Goal: Use online tool/utility

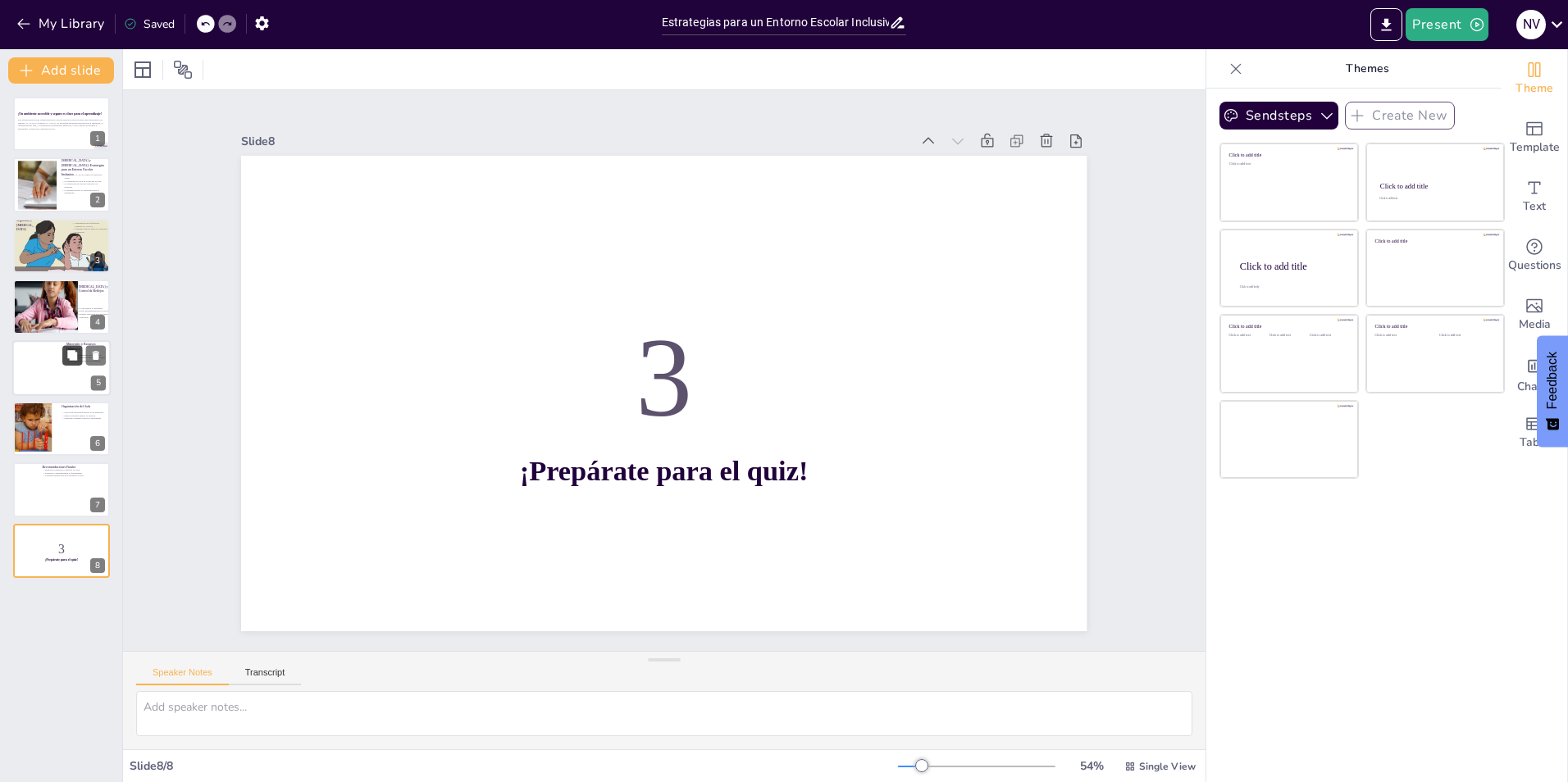
click at [71, 358] on icon at bounding box center [72, 355] width 10 height 10
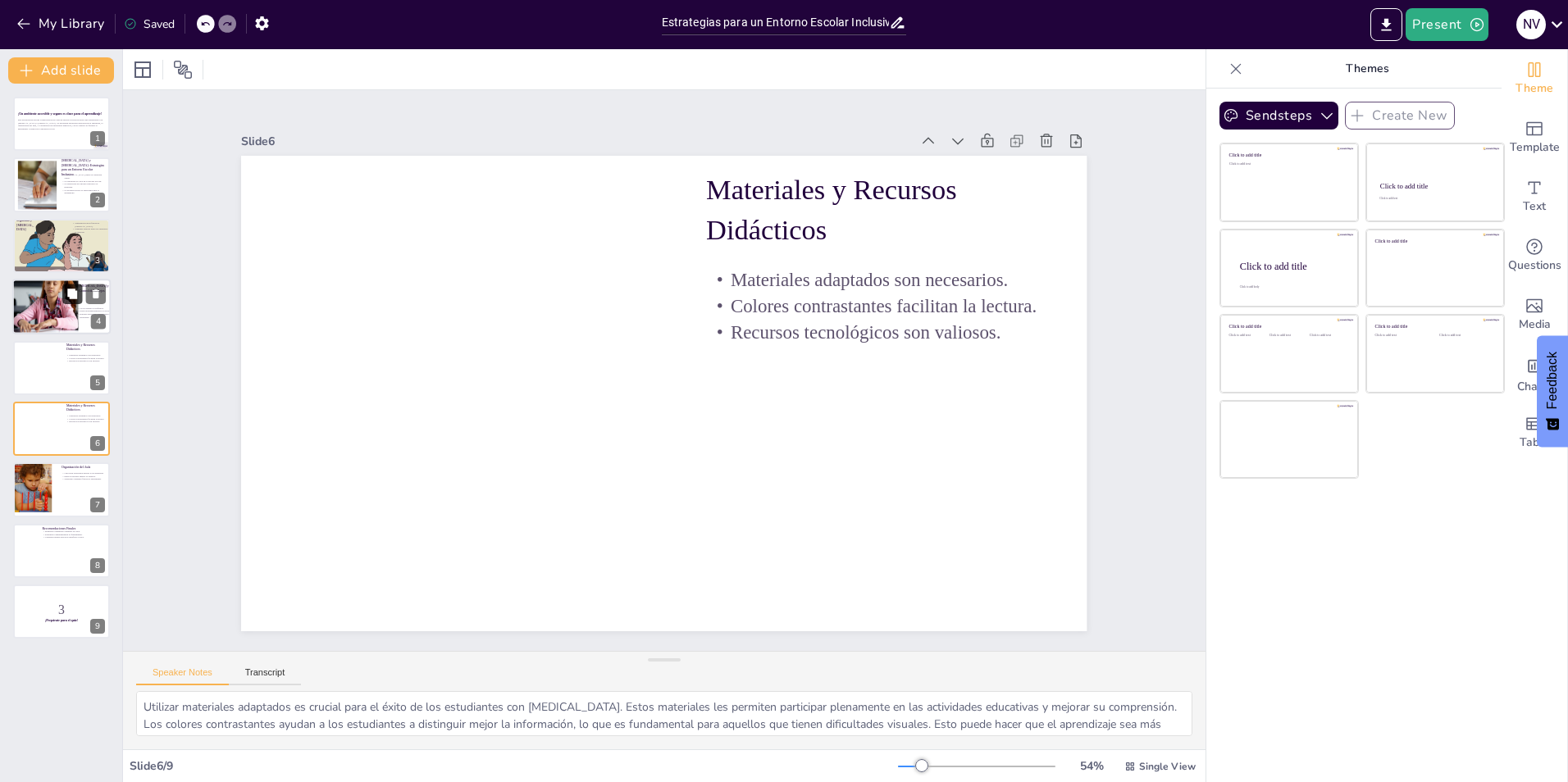
click at [64, 292] on button at bounding box center [72, 294] width 20 height 20
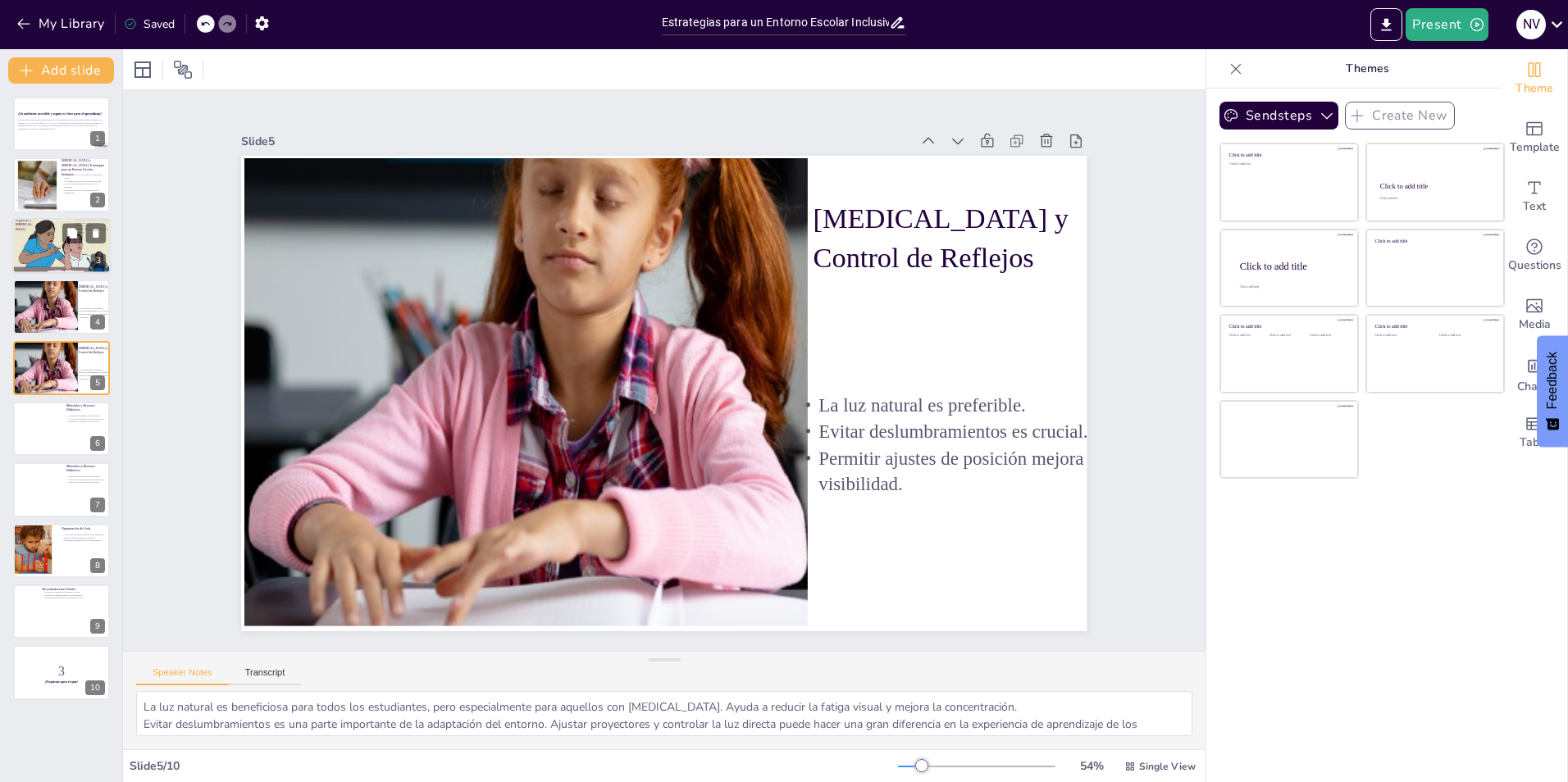
click at [62, 257] on div at bounding box center [61, 245] width 99 height 55
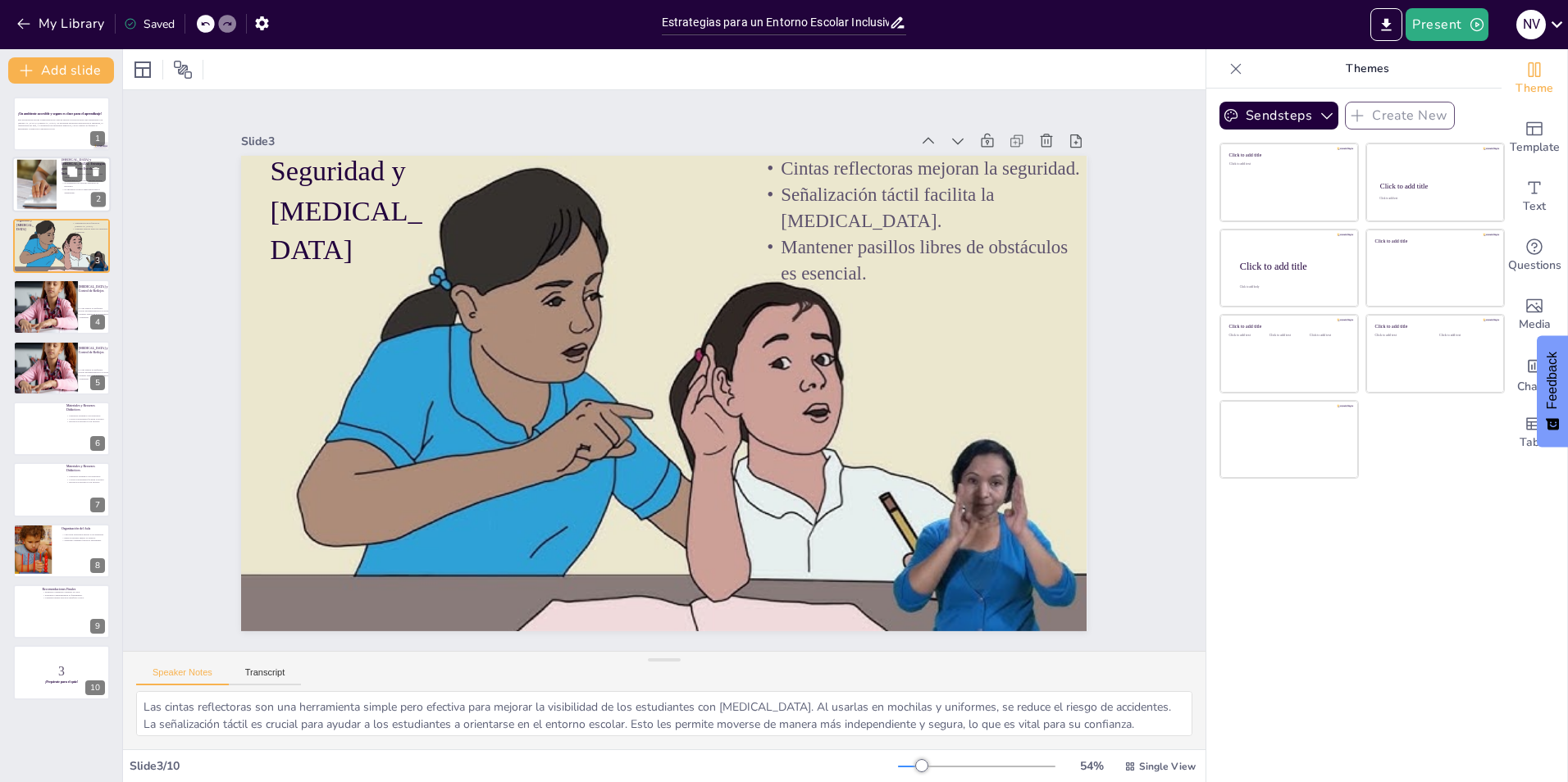
click at [55, 160] on div at bounding box center [36, 185] width 50 height 50
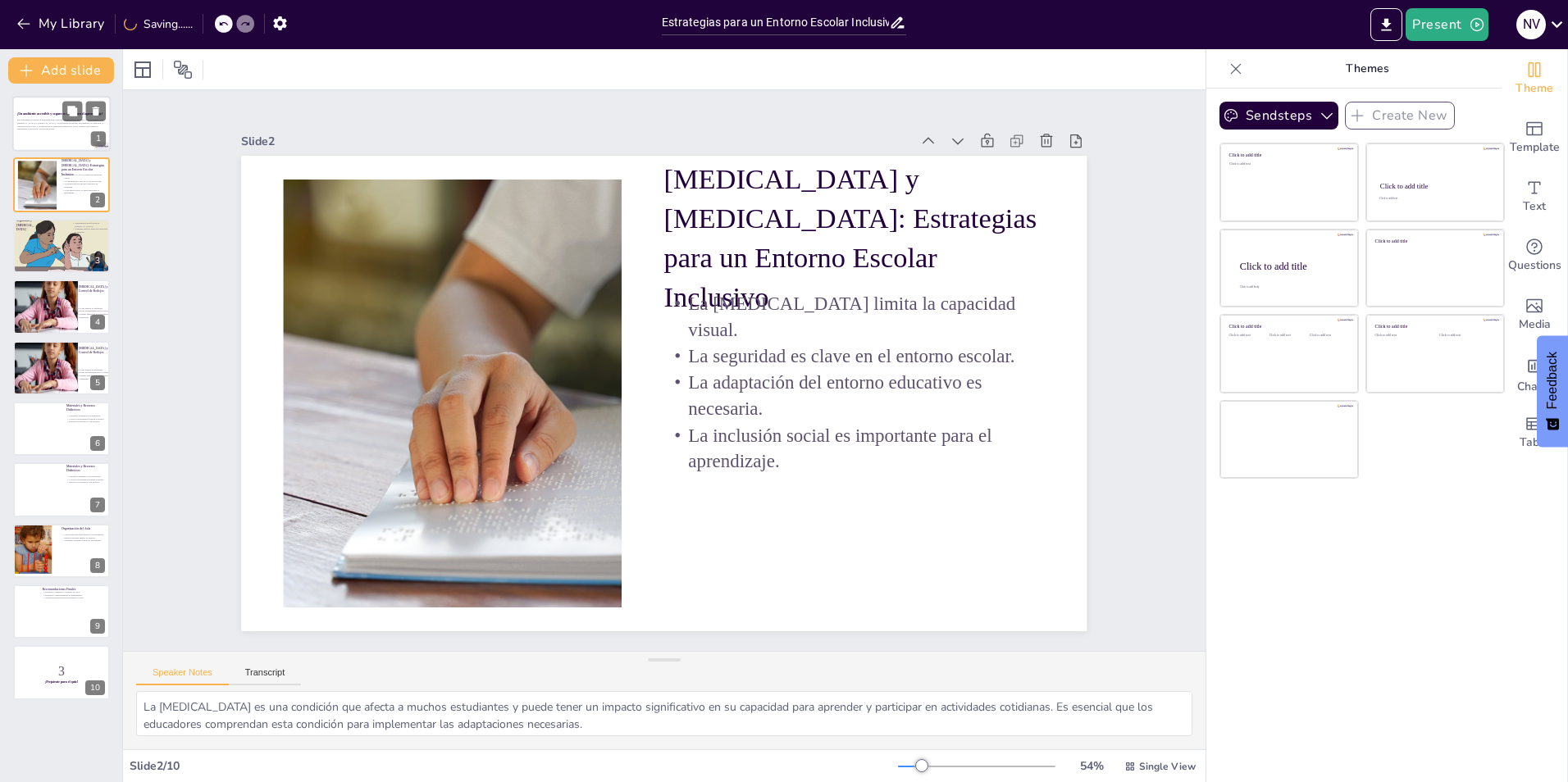
drag, startPoint x: 59, startPoint y: 112, endPoint x: 61, endPoint y: 121, distance: 9.2
click at [59, 114] on strong "¡Un ambiente accesible y seguro es clave para el aprendizaje!" at bounding box center [60, 114] width 85 height 3
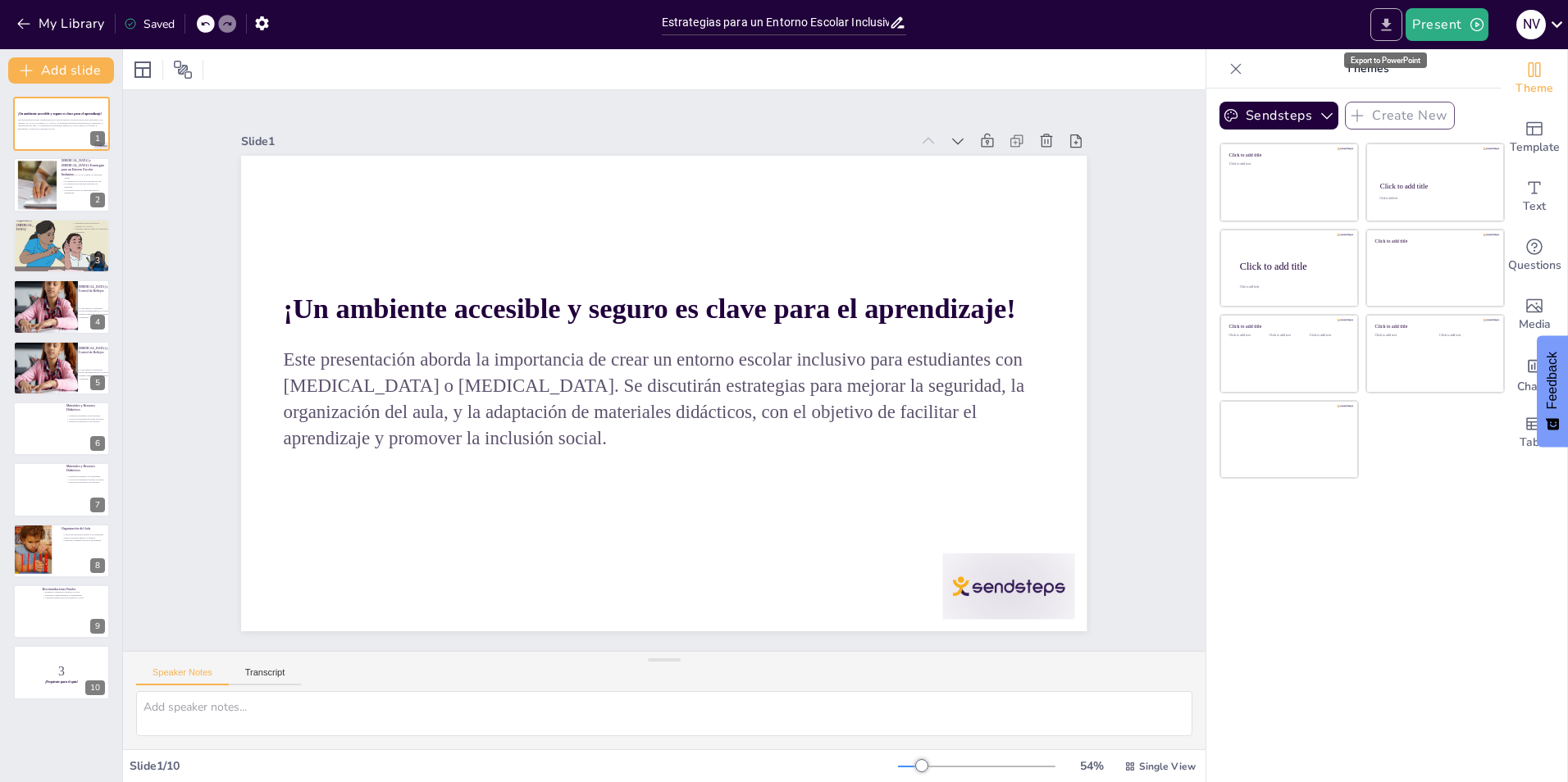
click at [1384, 26] on icon "Export to PowerPoint" at bounding box center [1386, 25] width 17 height 17
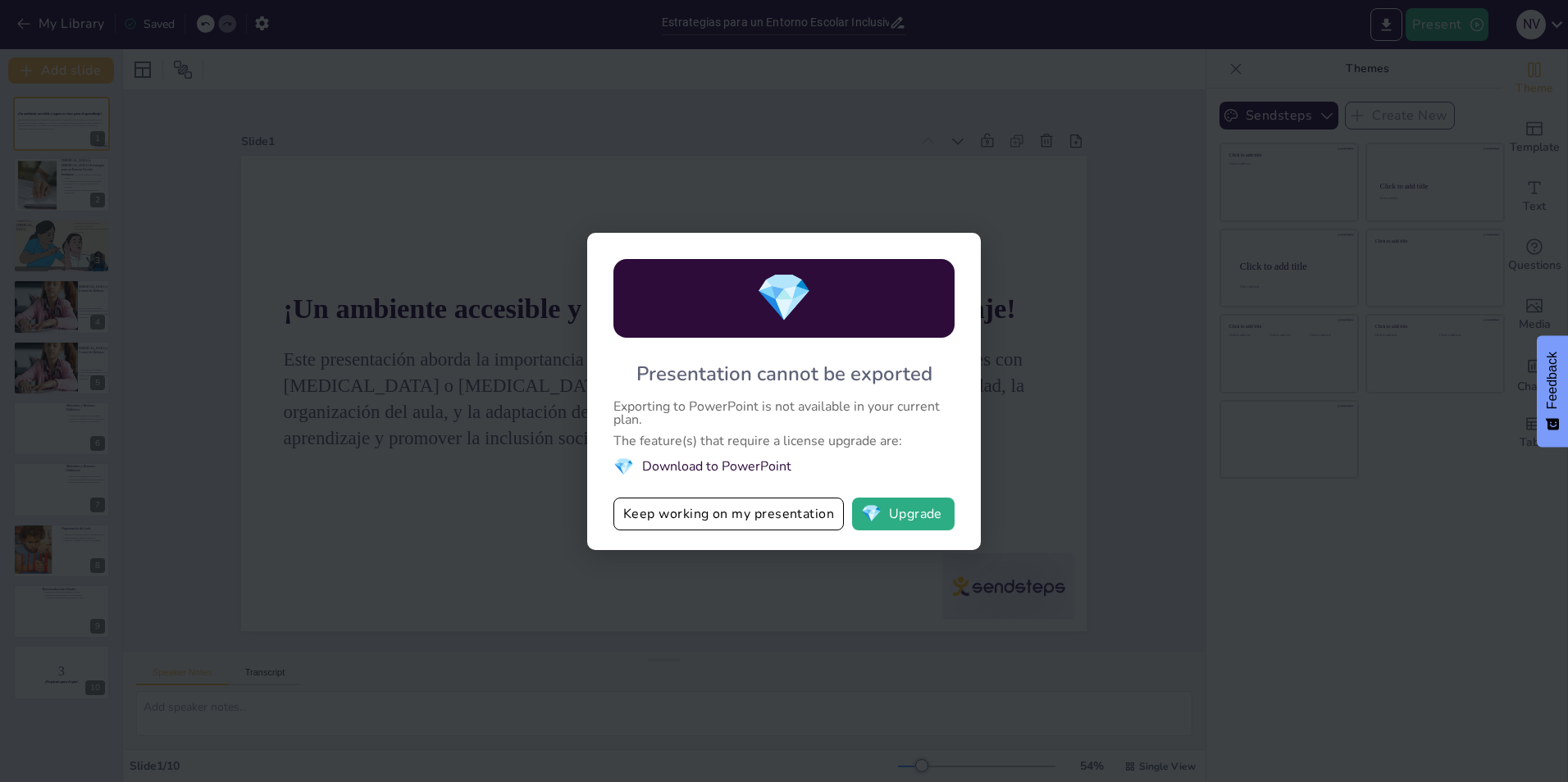
click at [1136, 467] on div "💎 Presentation cannot be exported Exporting to PowerPoint is not available in y…" at bounding box center [784, 391] width 1568 height 782
click at [1172, 279] on div "💎 Presentation cannot be exported Exporting to PowerPoint is not available in y…" at bounding box center [784, 391] width 1568 height 782
click at [1341, 32] on div "💎 Presentation cannot be exported Exporting to PowerPoint is not available in y…" at bounding box center [784, 391] width 1568 height 782
click at [837, 301] on div "💎" at bounding box center [784, 298] width 341 height 78
click at [776, 520] on button "Keep working on my presentation" at bounding box center [729, 514] width 230 height 33
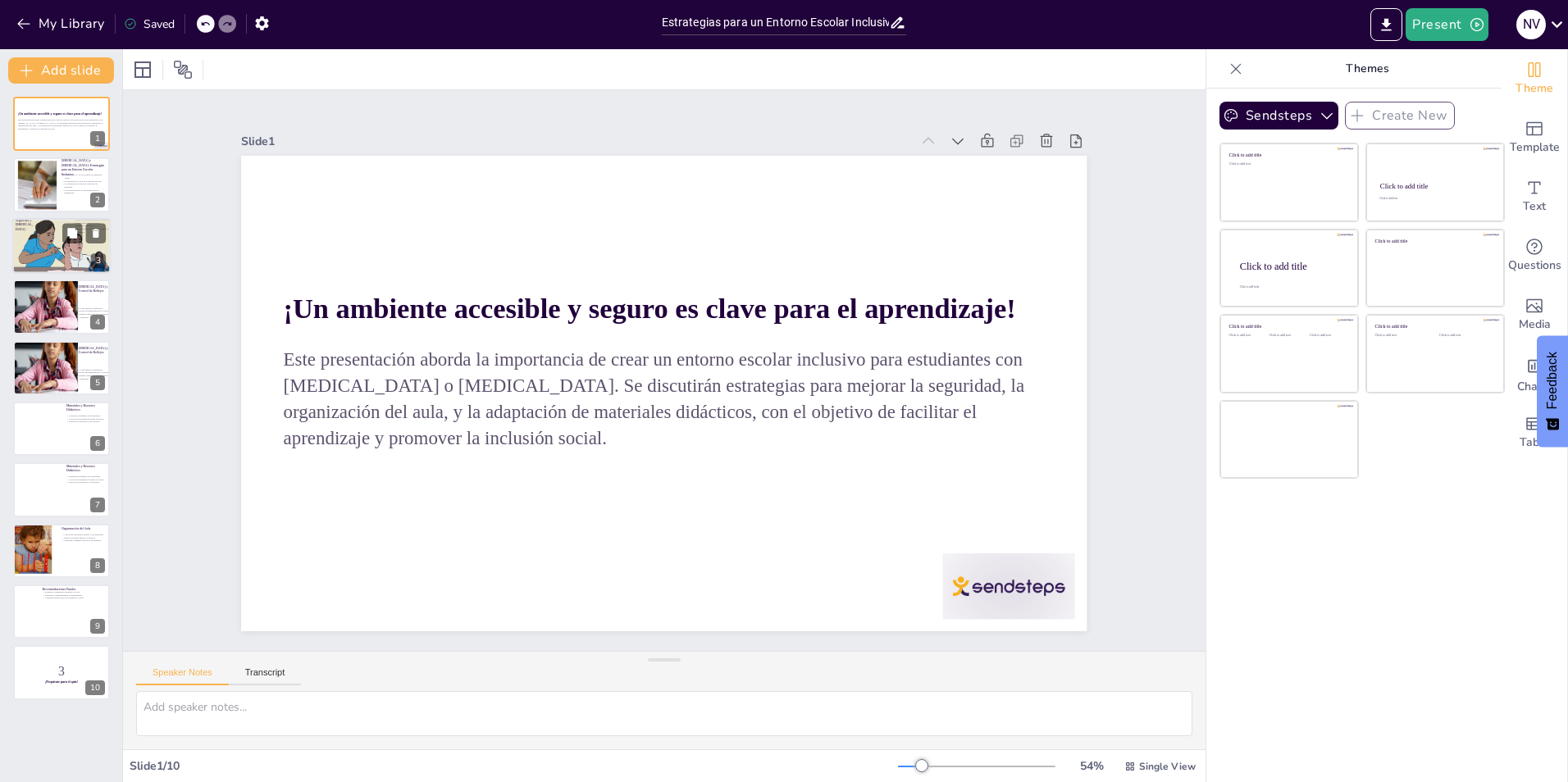
click at [35, 227] on div at bounding box center [61, 245] width 99 height 55
